Goal: Complete application form

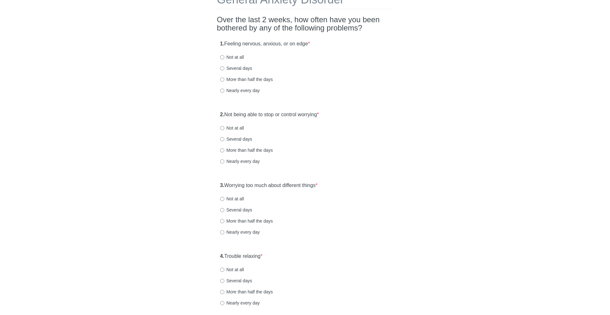
click at [245, 69] on label "Several days" at bounding box center [236, 68] width 32 height 6
click at [224, 69] on input "Several days" at bounding box center [222, 68] width 4 height 4
radio input "true"
drag, startPoint x: 227, startPoint y: 113, endPoint x: 324, endPoint y: 117, distance: 96.9
click at [319, 117] on label "2. Not being able to stop or control worrying *" at bounding box center [269, 114] width 99 height 7
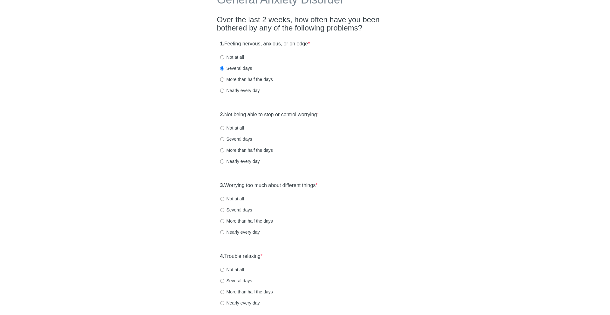
click at [239, 138] on label "Several days" at bounding box center [236, 139] width 32 height 6
click at [224, 138] on input "Several days" at bounding box center [222, 139] width 4 height 4
radio input "true"
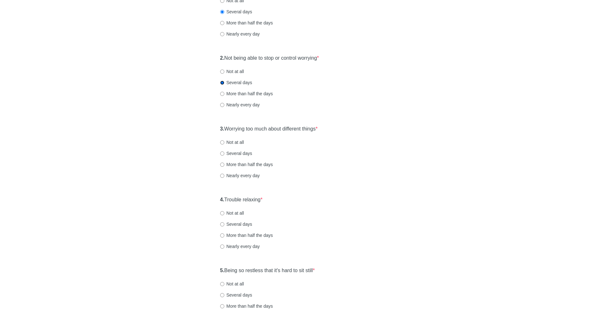
scroll to position [100, 0]
drag, startPoint x: 228, startPoint y: 126, endPoint x: 338, endPoint y: 133, distance: 110.4
click at [338, 133] on div "3. Worrying too much about different things * Not at all Several days More than…" at bounding box center [305, 154] width 176 height 66
click at [253, 162] on label "More than half the days" at bounding box center [246, 163] width 53 height 6
click at [224, 162] on input "More than half the days" at bounding box center [222, 163] width 4 height 4
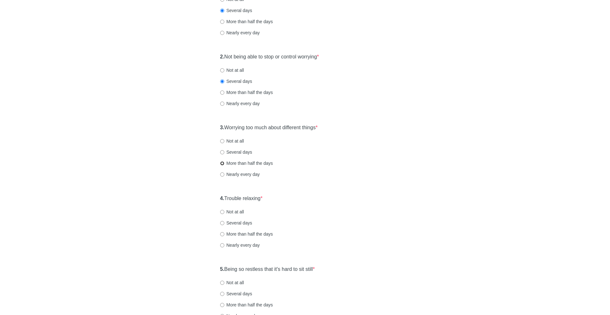
radio input "true"
drag, startPoint x: 227, startPoint y: 199, endPoint x: 267, endPoint y: 201, distance: 39.7
click at [263, 201] on label "4. Trouble relaxing *" at bounding box center [241, 198] width 43 height 7
click at [253, 232] on label "More than half the days" at bounding box center [246, 234] width 53 height 6
click at [224, 232] on input "More than half the days" at bounding box center [222, 234] width 4 height 4
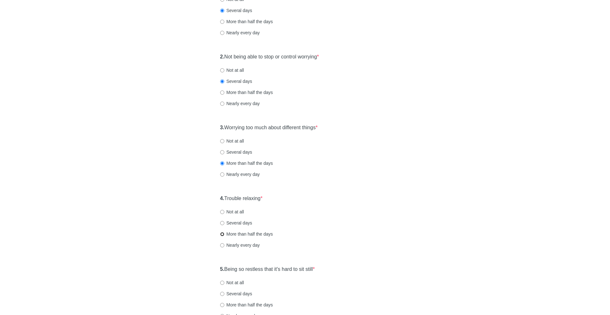
radio input "true"
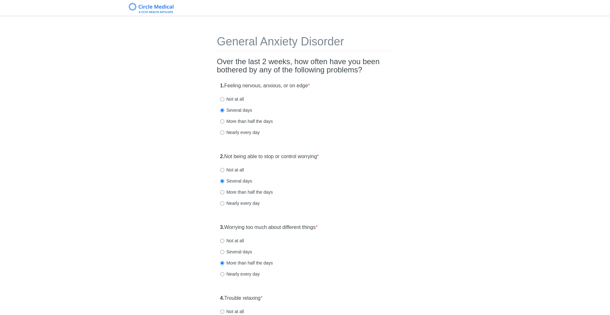
click at [223, 87] on strong "1." at bounding box center [222, 85] width 4 height 5
drag, startPoint x: 223, startPoint y: 87, endPoint x: 352, endPoint y: 87, distance: 129.2
click at [352, 87] on div "1. Feeling nervous, anxious, or on edge * Not at all Several days More than hal…" at bounding box center [305, 112] width 176 height 66
click at [230, 123] on label "More than half the days" at bounding box center [246, 121] width 53 height 6
click at [224, 123] on input "More than half the days" at bounding box center [222, 121] width 4 height 4
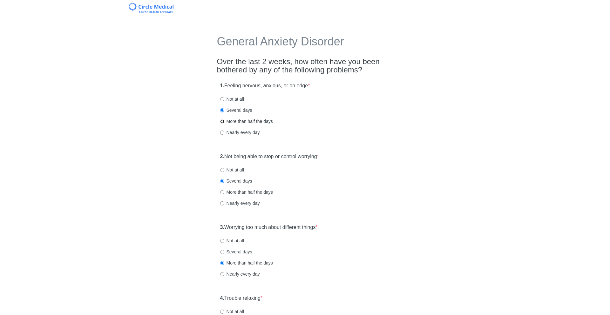
radio input "true"
drag, startPoint x: 230, startPoint y: 155, endPoint x: 330, endPoint y: 157, distance: 100.3
click at [330, 157] on div "2. Not being able to stop or control worrying * Not at all Several days More th…" at bounding box center [305, 183] width 176 height 66
click at [248, 192] on label "More than half the days" at bounding box center [246, 192] width 53 height 6
click at [224, 192] on input "More than half the days" at bounding box center [222, 192] width 4 height 4
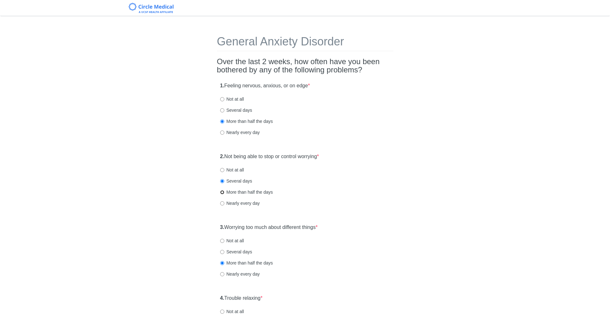
radio input "true"
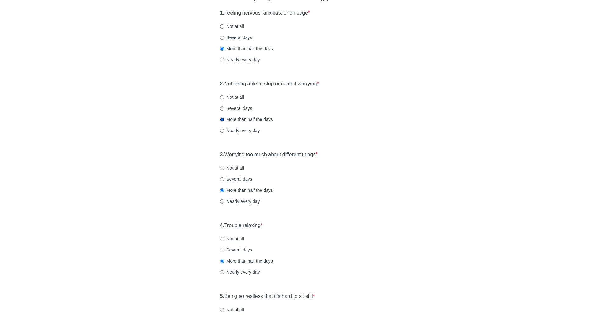
scroll to position [75, 0]
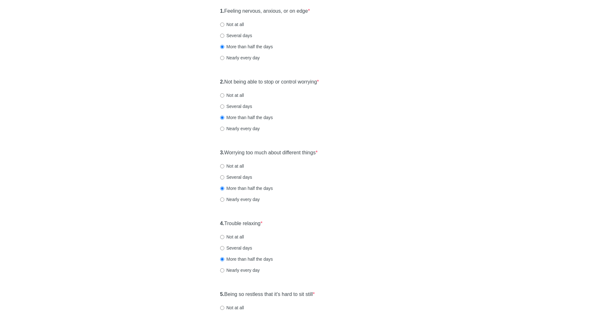
drag, startPoint x: 225, startPoint y: 153, endPoint x: 337, endPoint y: 153, distance: 111.1
click at [337, 153] on div "3. Worrying too much about different things * Not at all Several days More than…" at bounding box center [305, 179] width 176 height 66
click at [237, 199] on label "Nearly every day" at bounding box center [240, 199] width 40 height 6
click at [224, 199] on input "Nearly every day" at bounding box center [222, 199] width 4 height 4
radio input "true"
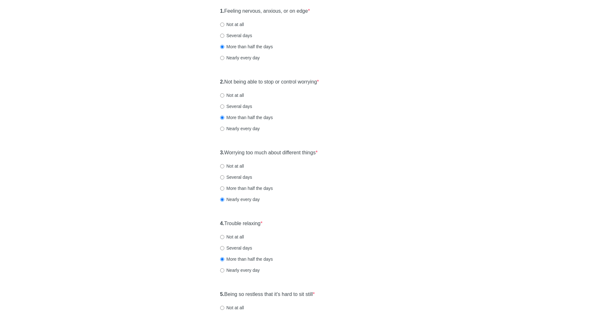
drag, startPoint x: 226, startPoint y: 223, endPoint x: 284, endPoint y: 223, distance: 57.5
click at [284, 223] on div "4. Trouble relaxing * Not at all Several days More than half the days Nearly ev…" at bounding box center [305, 250] width 176 height 66
click at [246, 270] on label "Nearly every day" at bounding box center [240, 270] width 40 height 6
click at [224, 270] on input "Nearly every day" at bounding box center [222, 270] width 4 height 4
radio input "true"
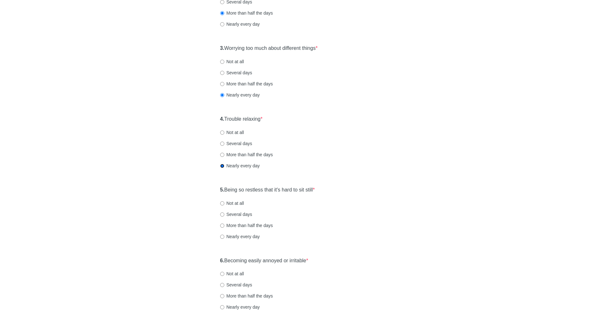
scroll to position [191, 0]
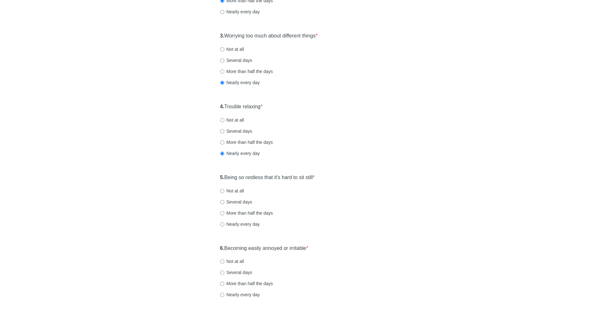
drag, startPoint x: 226, startPoint y: 178, endPoint x: 345, endPoint y: 178, distance: 119.4
click at [345, 178] on div "5. Being so restless that it's hard to sit still * Not at all Several days More…" at bounding box center [305, 204] width 176 height 66
click at [253, 225] on label "Nearly every day" at bounding box center [240, 224] width 40 height 6
click at [224, 225] on input "Nearly every day" at bounding box center [222, 224] width 4 height 4
radio input "true"
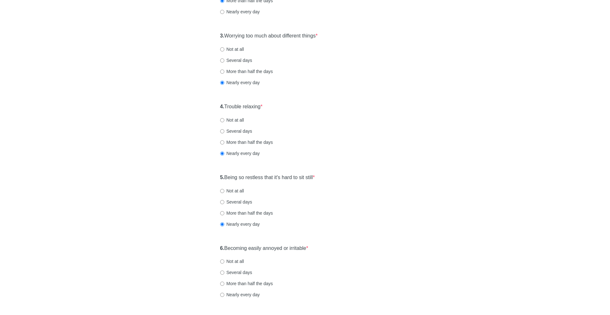
drag, startPoint x: 225, startPoint y: 250, endPoint x: 353, endPoint y: 250, distance: 127.6
click at [353, 250] on div "6. Becoming easily annoyed or irritable * Not at all Several days More than hal…" at bounding box center [305, 275] width 176 height 66
click at [241, 295] on label "Nearly every day" at bounding box center [240, 294] width 40 height 6
click at [224, 295] on input "Nearly every day" at bounding box center [222, 295] width 4 height 4
radio input "true"
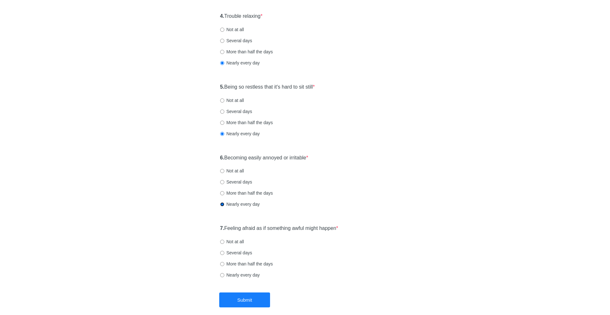
scroll to position [294, 0]
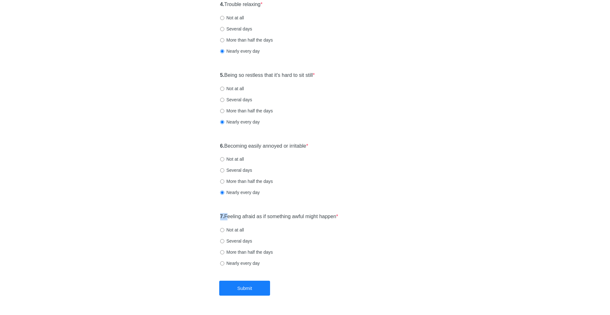
drag, startPoint x: 230, startPoint y: 214, endPoint x: 350, endPoint y: 212, distance: 121.0
click at [350, 212] on div "7. Feeling afraid as if something awful might happen * Not at all Several days …" at bounding box center [305, 243] width 176 height 66
click at [235, 262] on label "Nearly every day" at bounding box center [240, 263] width 40 height 6
click at [224, 262] on input "Nearly every day" at bounding box center [222, 263] width 4 height 4
radio input "true"
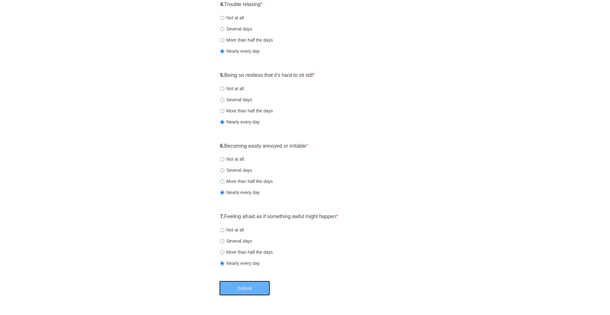
click at [248, 291] on button "Submit" at bounding box center [244, 288] width 51 height 15
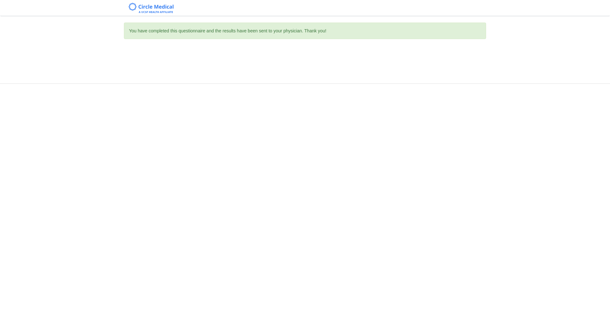
scroll to position [0, 0]
